Goal: Task Accomplishment & Management: Use online tool/utility

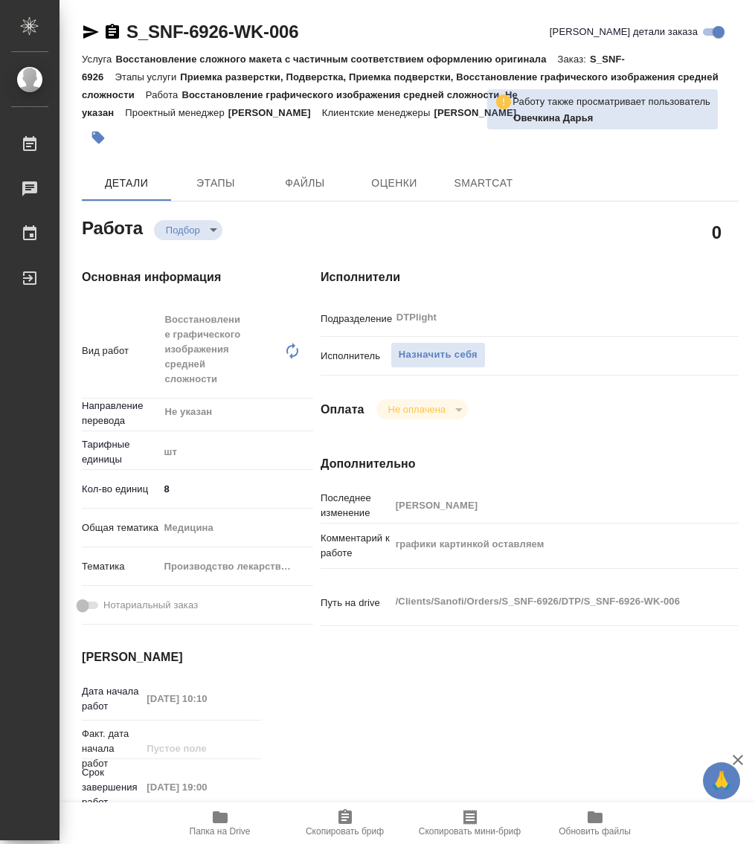
type textarea "x"
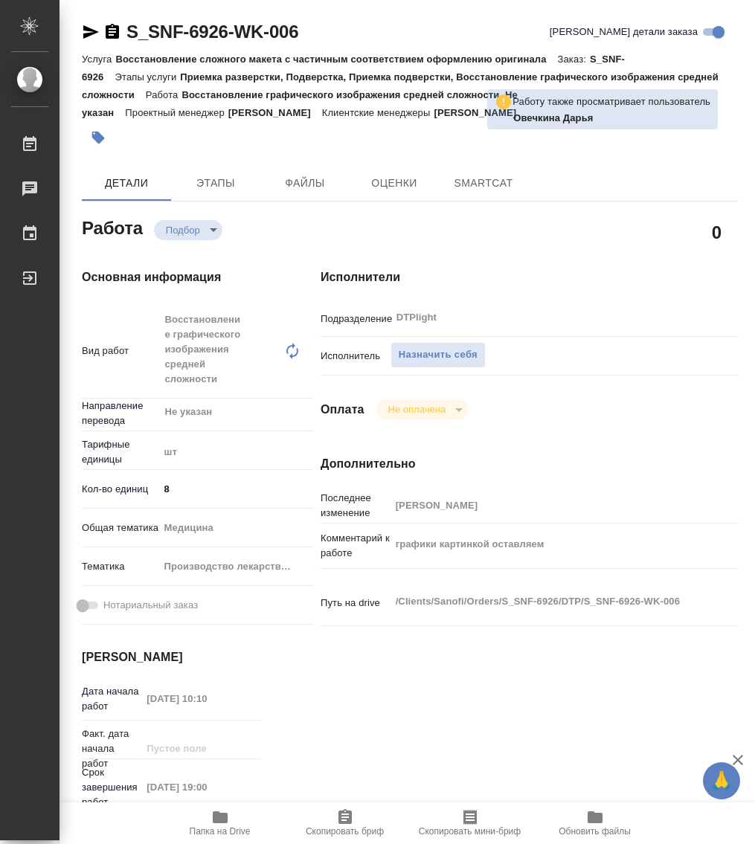
type textarea "x"
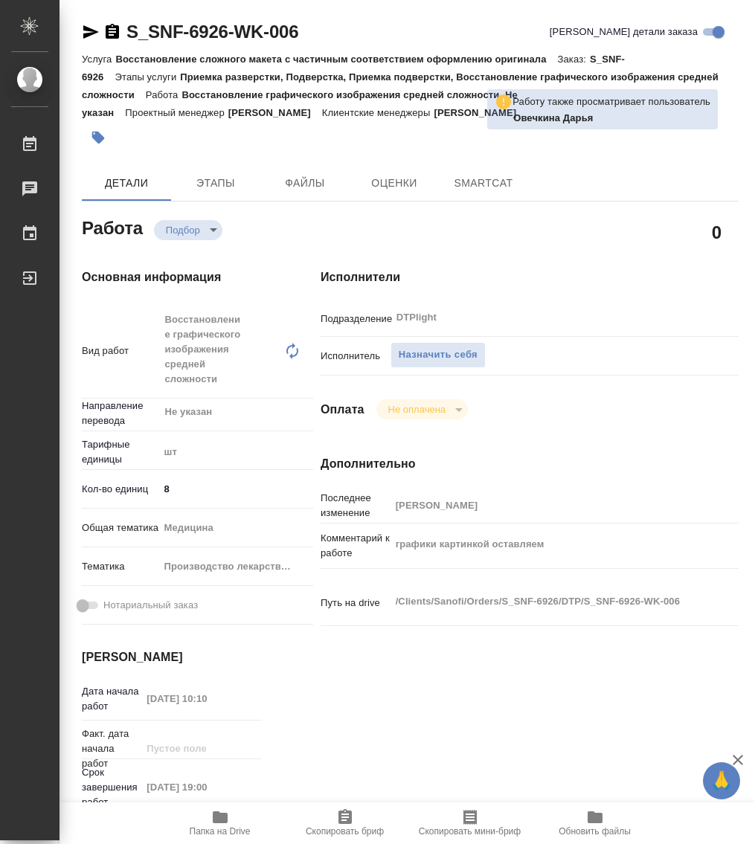
type textarea "x"
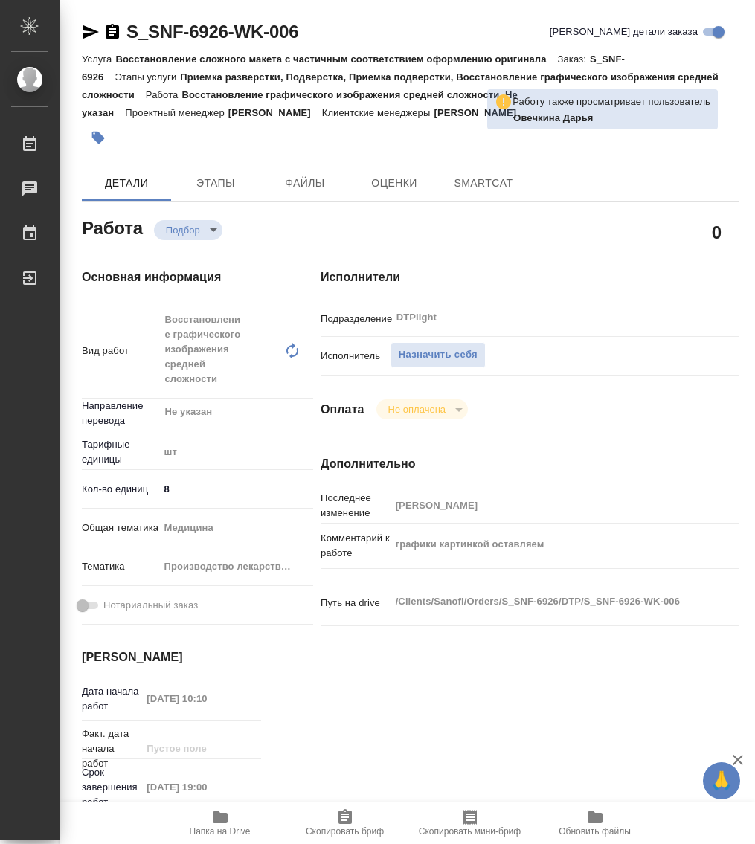
type textarea "x"
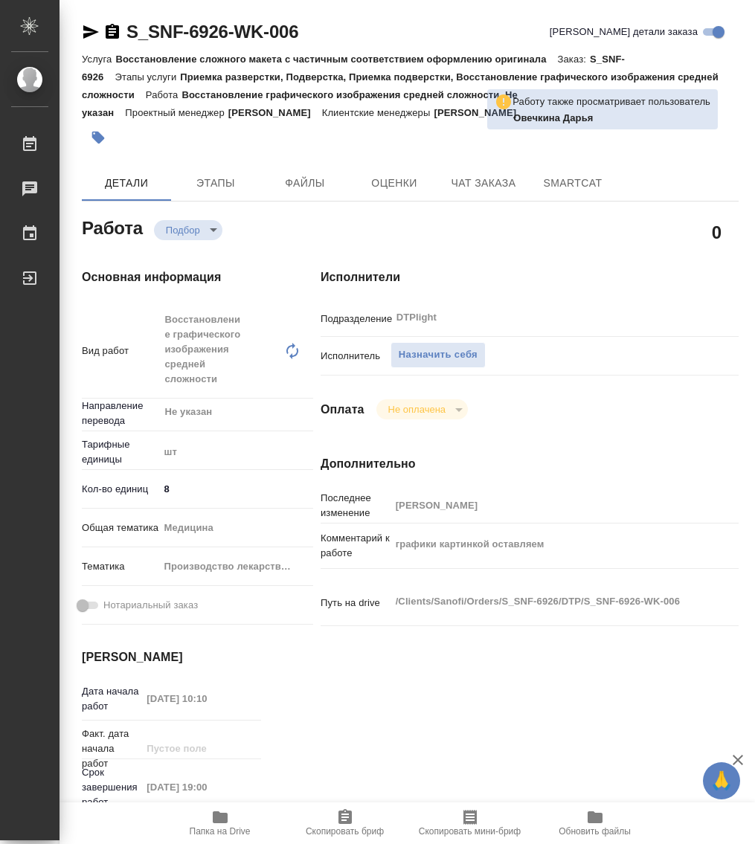
type textarea "x"
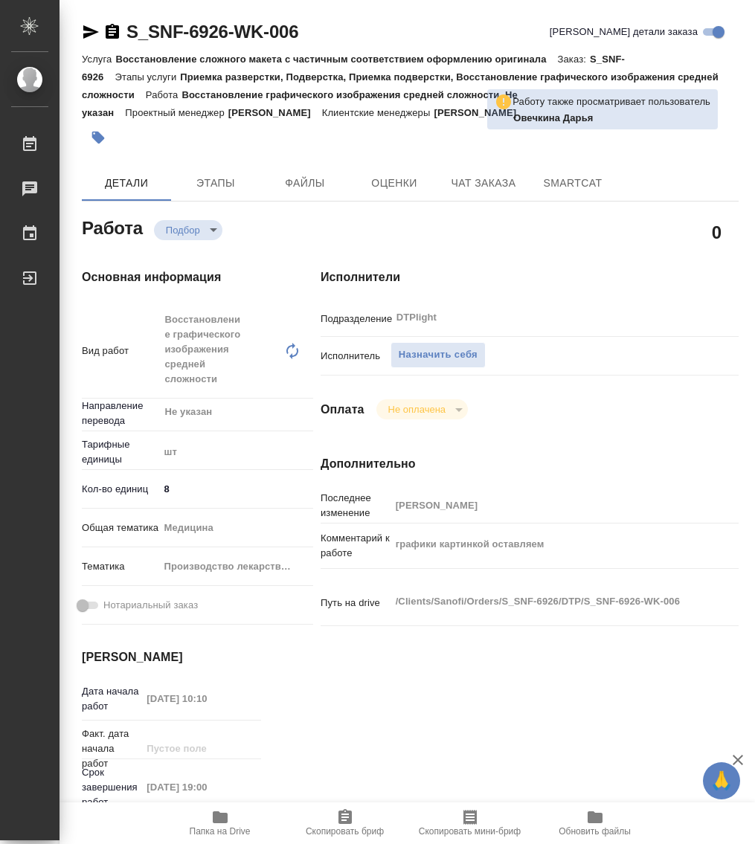
click at [223, 829] on span "Папка на Drive" at bounding box center [220, 831] width 61 height 10
type textarea "x"
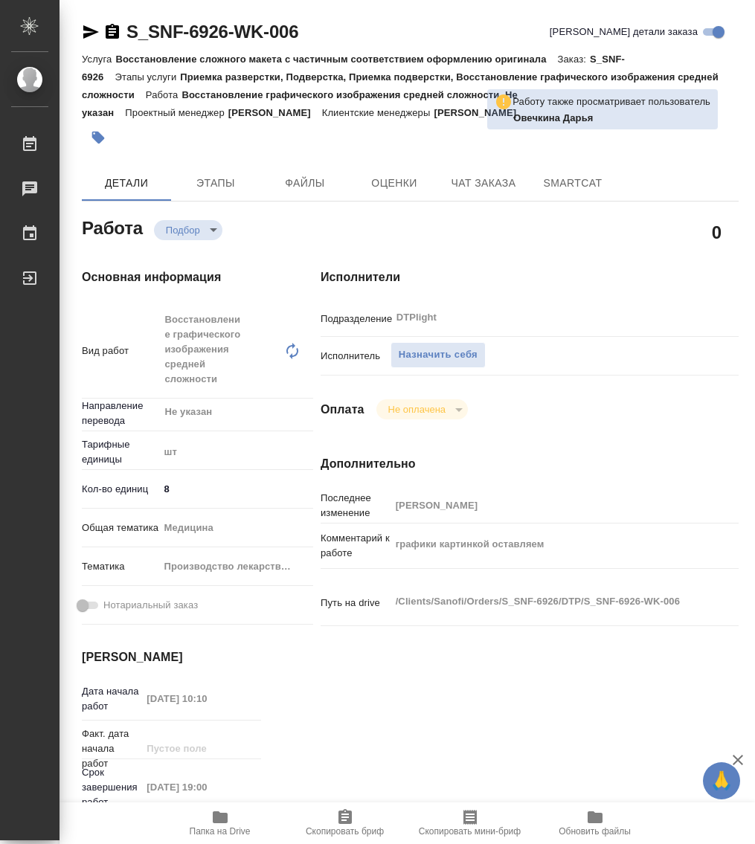
type textarea "x"
